Goal: Information Seeking & Learning: Learn about a topic

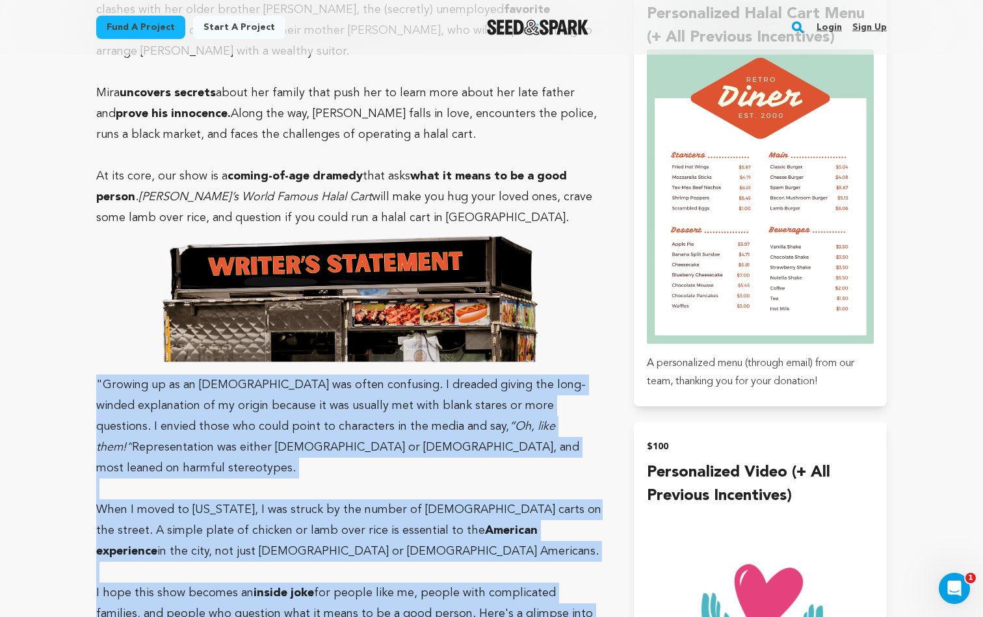
click at [537, 235] on img at bounding box center [350, 298] width 390 height 140
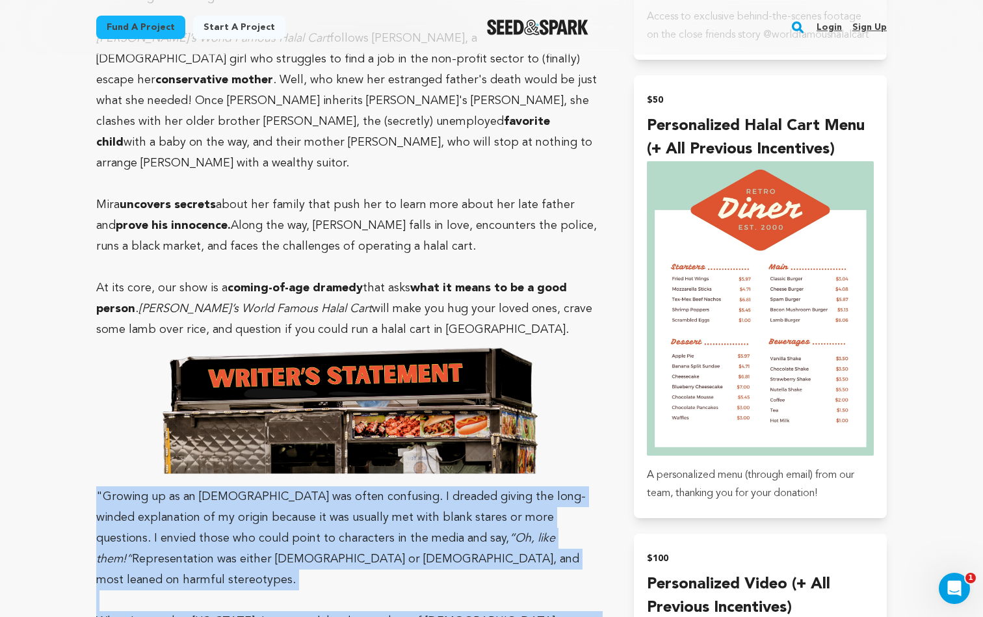
scroll to position [1380, 0]
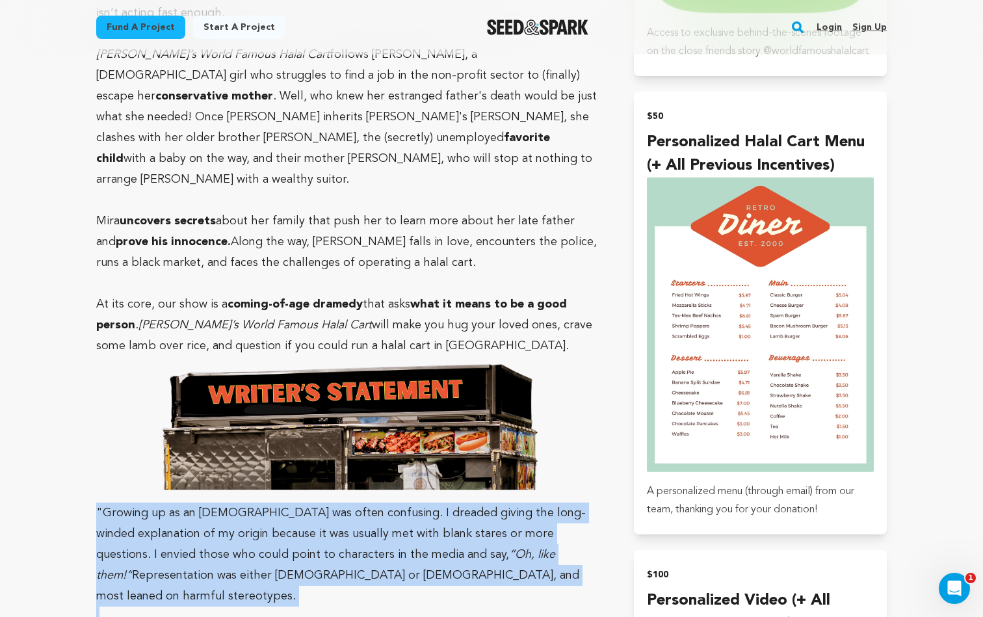
click at [528, 548] on em "“Oh, like them!”" at bounding box center [325, 564] width 459 height 32
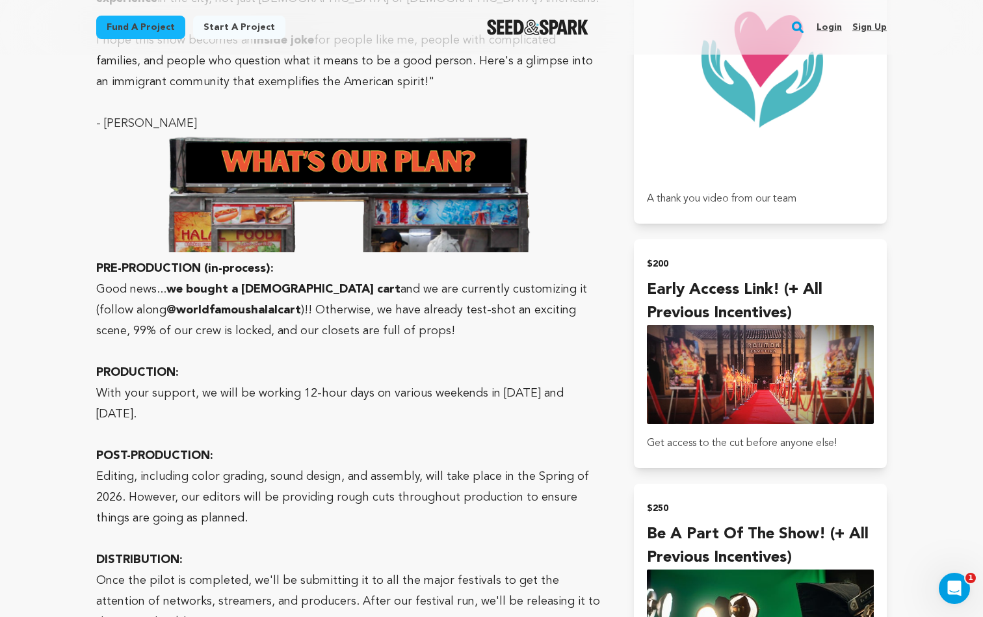
scroll to position [2059, 0]
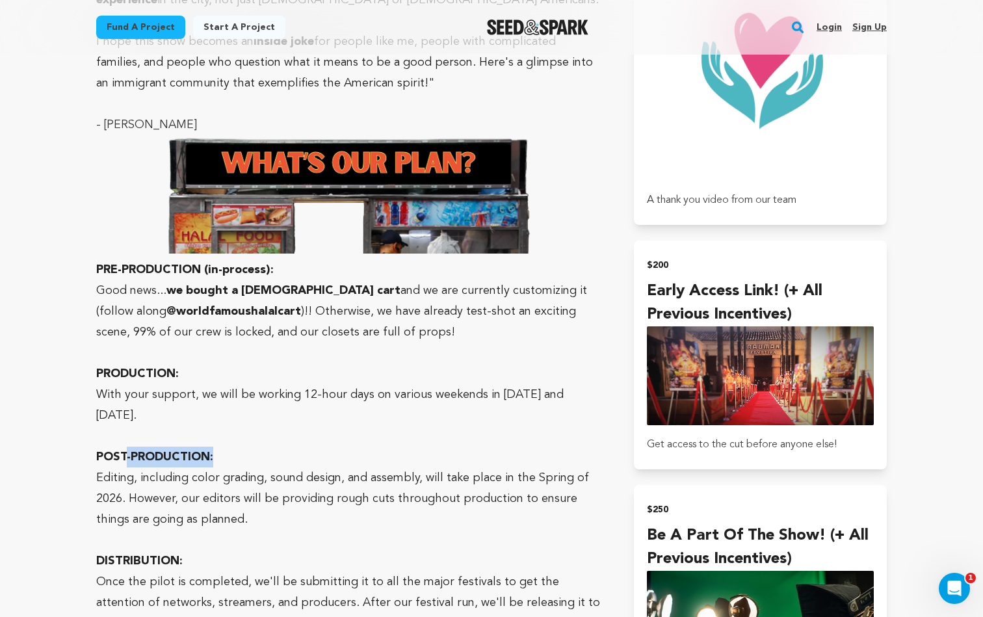
drag, startPoint x: 124, startPoint y: 357, endPoint x: 122, endPoint y: 366, distance: 8.8
click at [122, 446] on p "POST-PRODUCTION:" at bounding box center [349, 456] width 506 height 21
click at [121, 446] on p "POST-PRODUCTION:" at bounding box center [349, 456] width 506 height 21
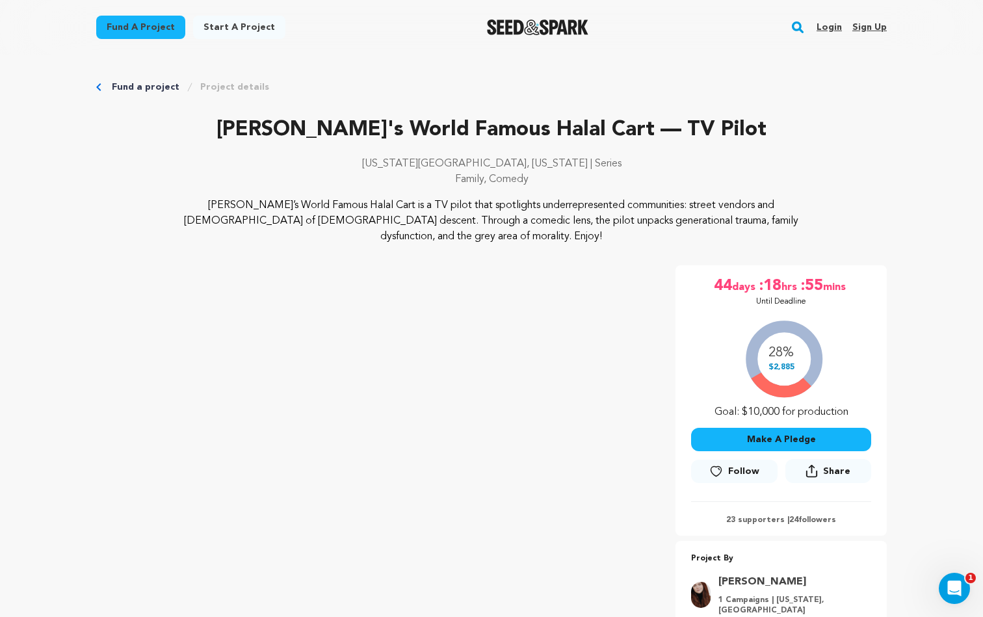
scroll to position [0, 0]
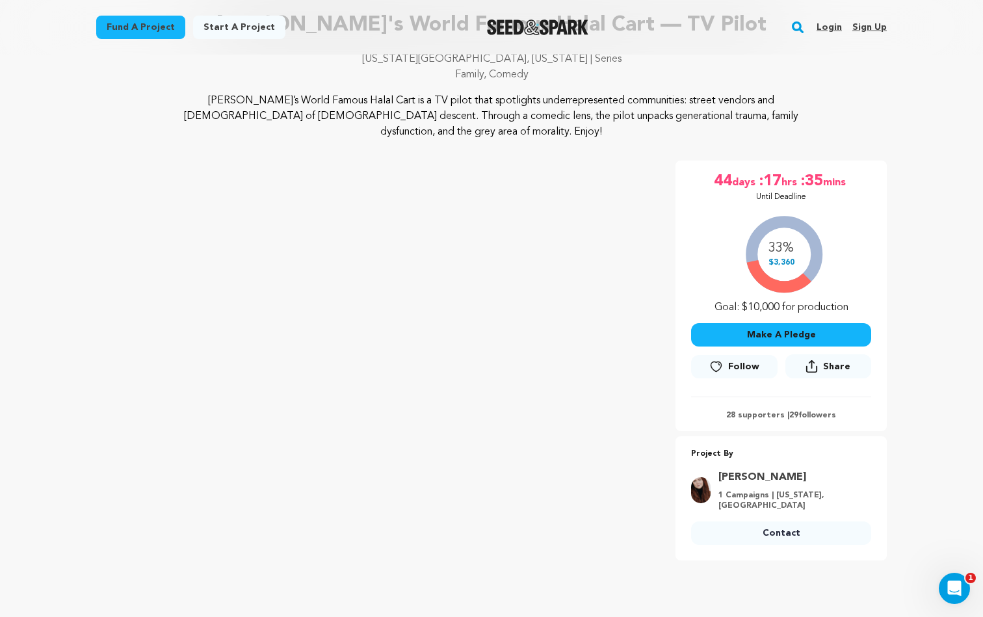
scroll to position [101, 0]
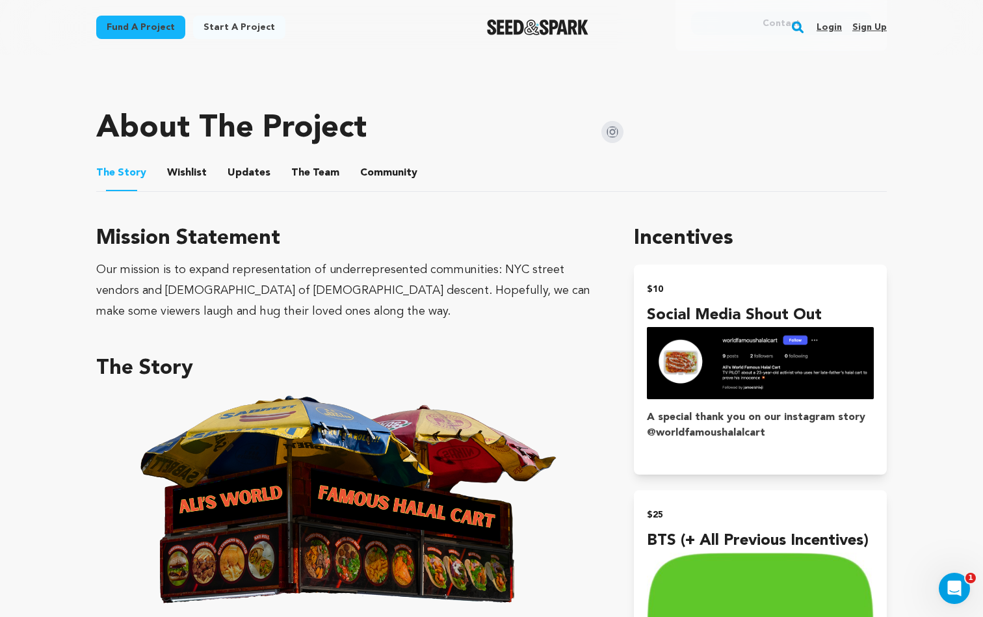
scroll to position [685, 0]
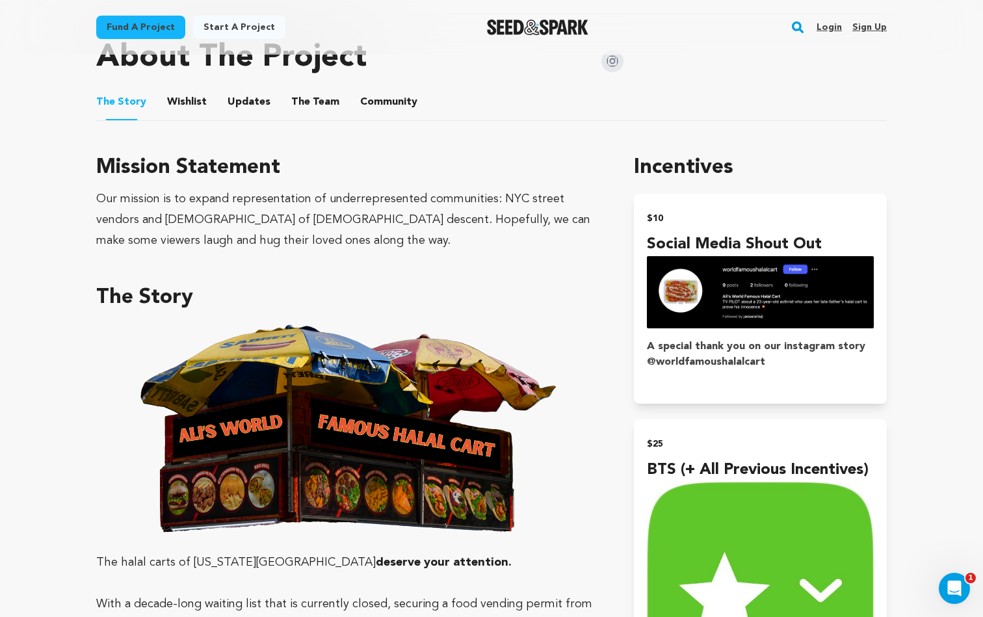
click at [830, 30] on link "Login" at bounding box center [828, 27] width 25 height 21
